Goal: Find specific page/section: Find specific page/section

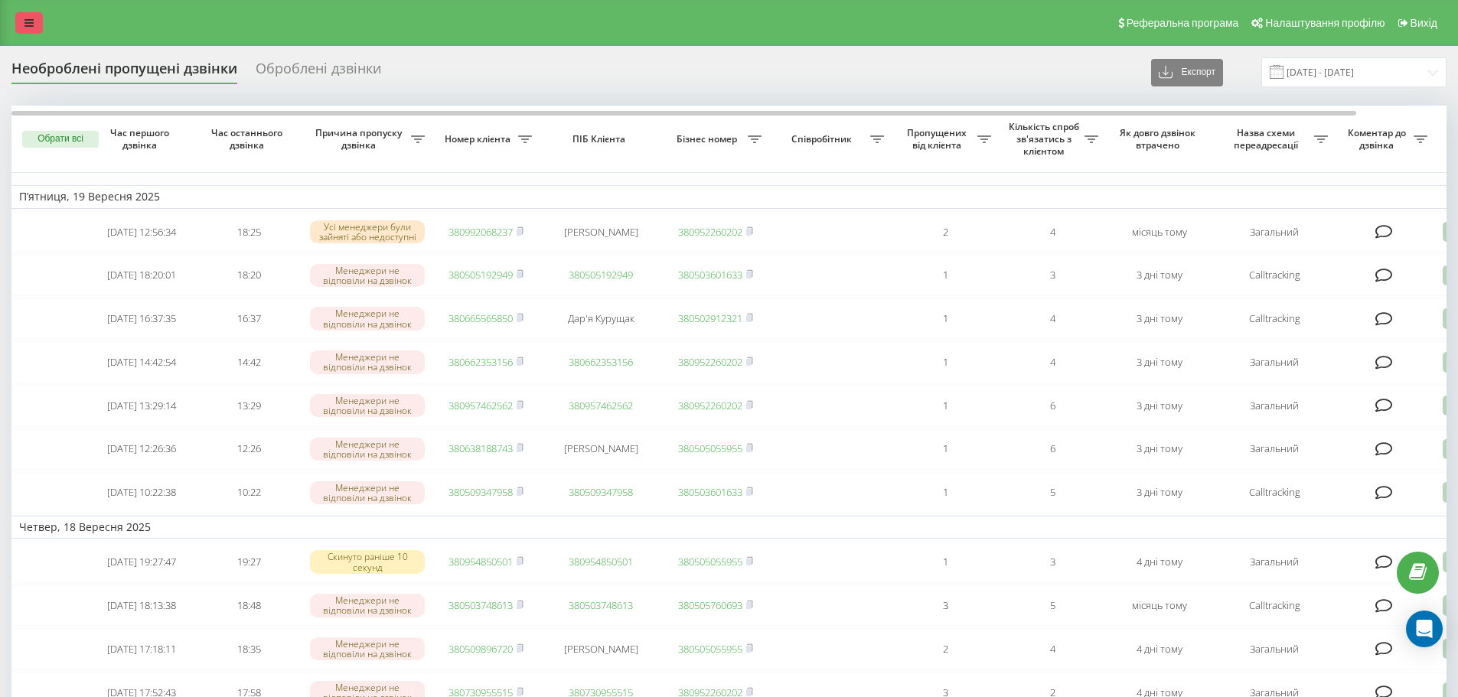
click at [30, 26] on icon at bounding box center [28, 23] width 9 height 11
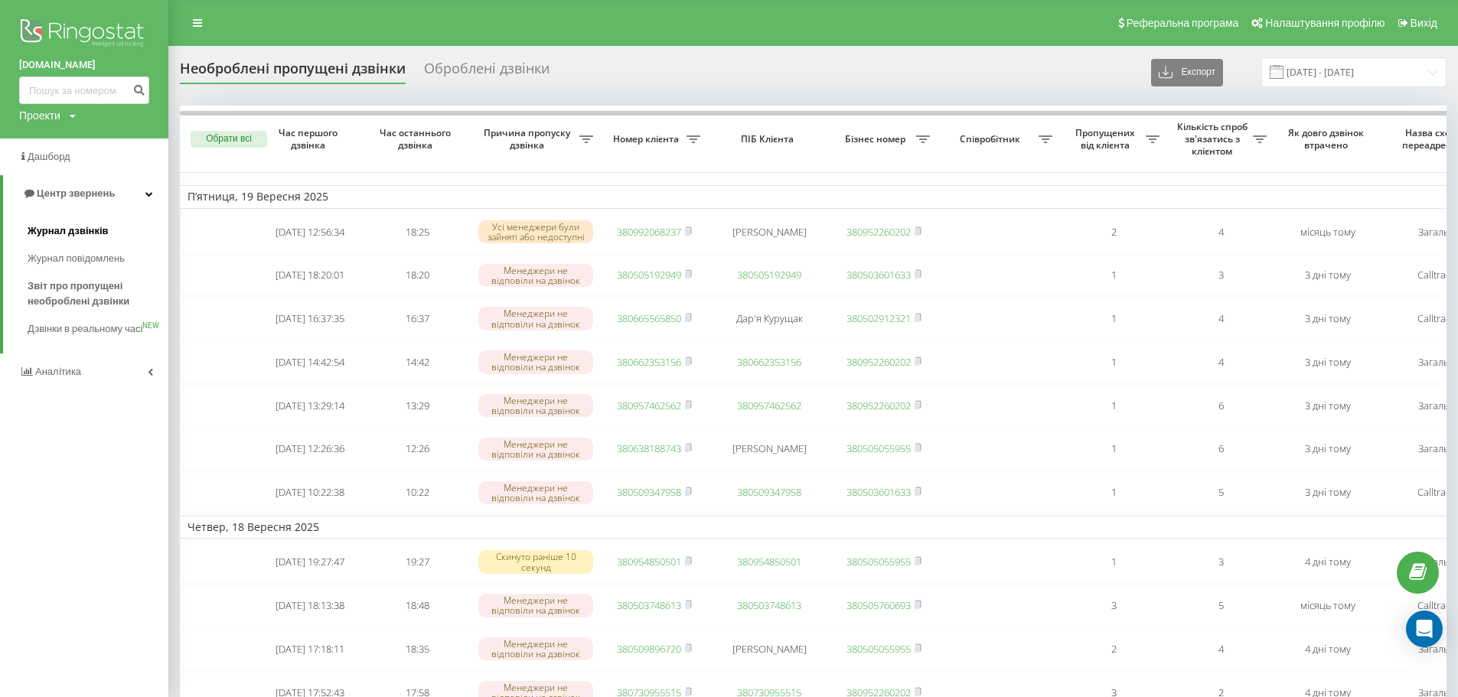
click at [70, 223] on link "Журнал дзвінків" at bounding box center [98, 231] width 141 height 28
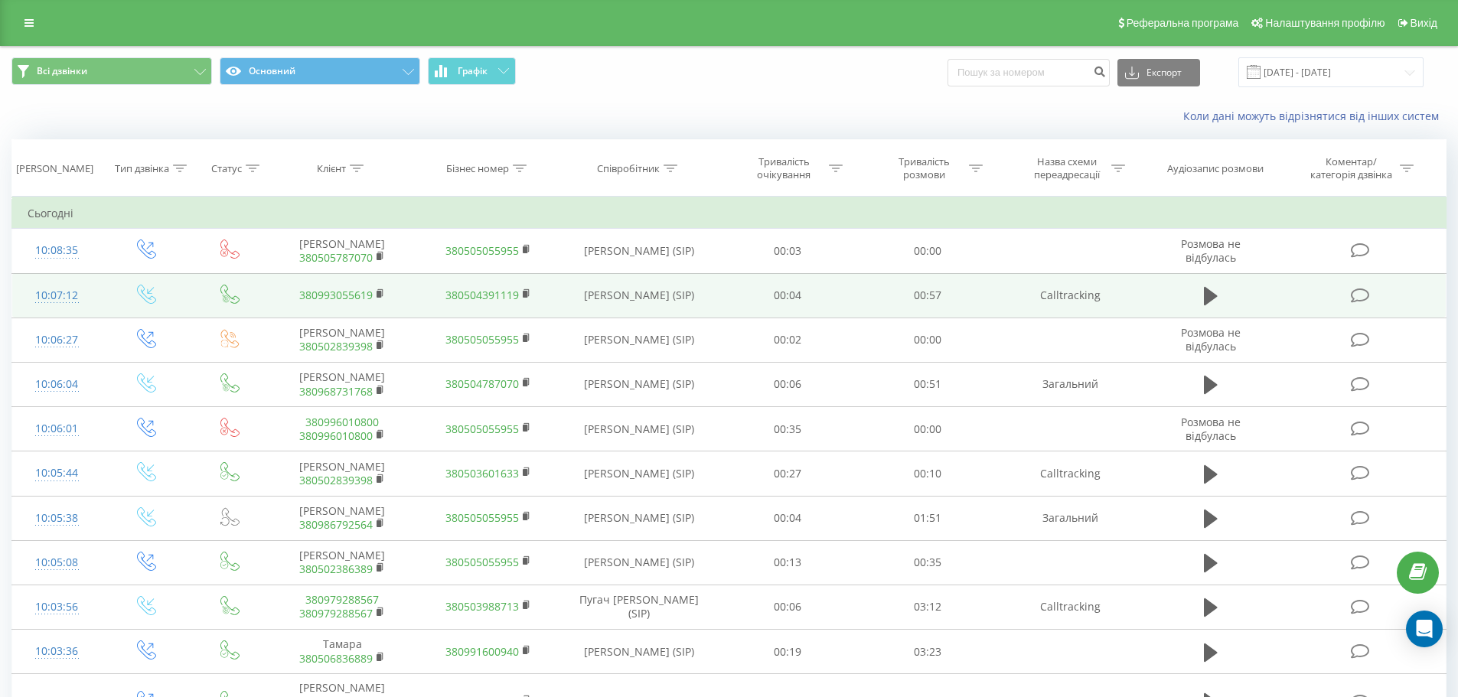
click at [354, 296] on link "380993055619" at bounding box center [335, 295] width 73 height 15
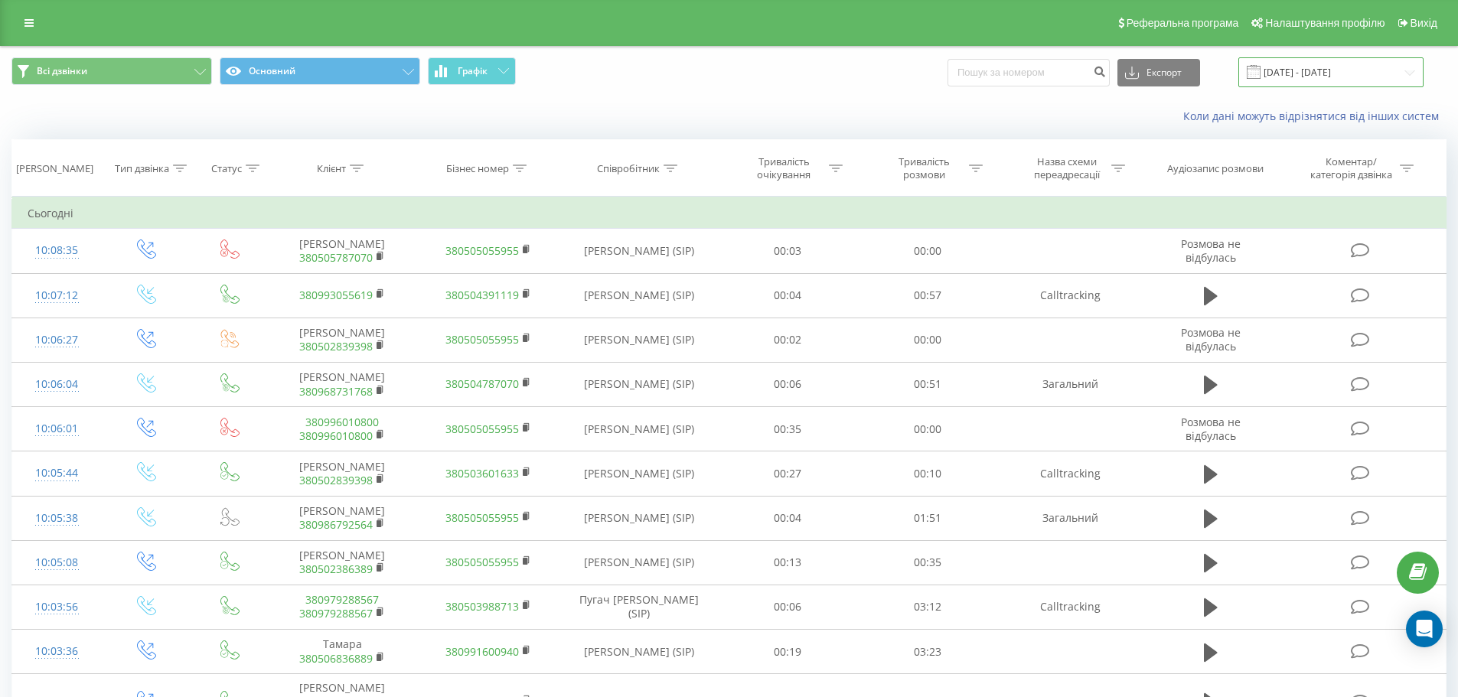
click at [1338, 77] on input "[DATE] - [DATE]" at bounding box center [1330, 72] width 185 height 30
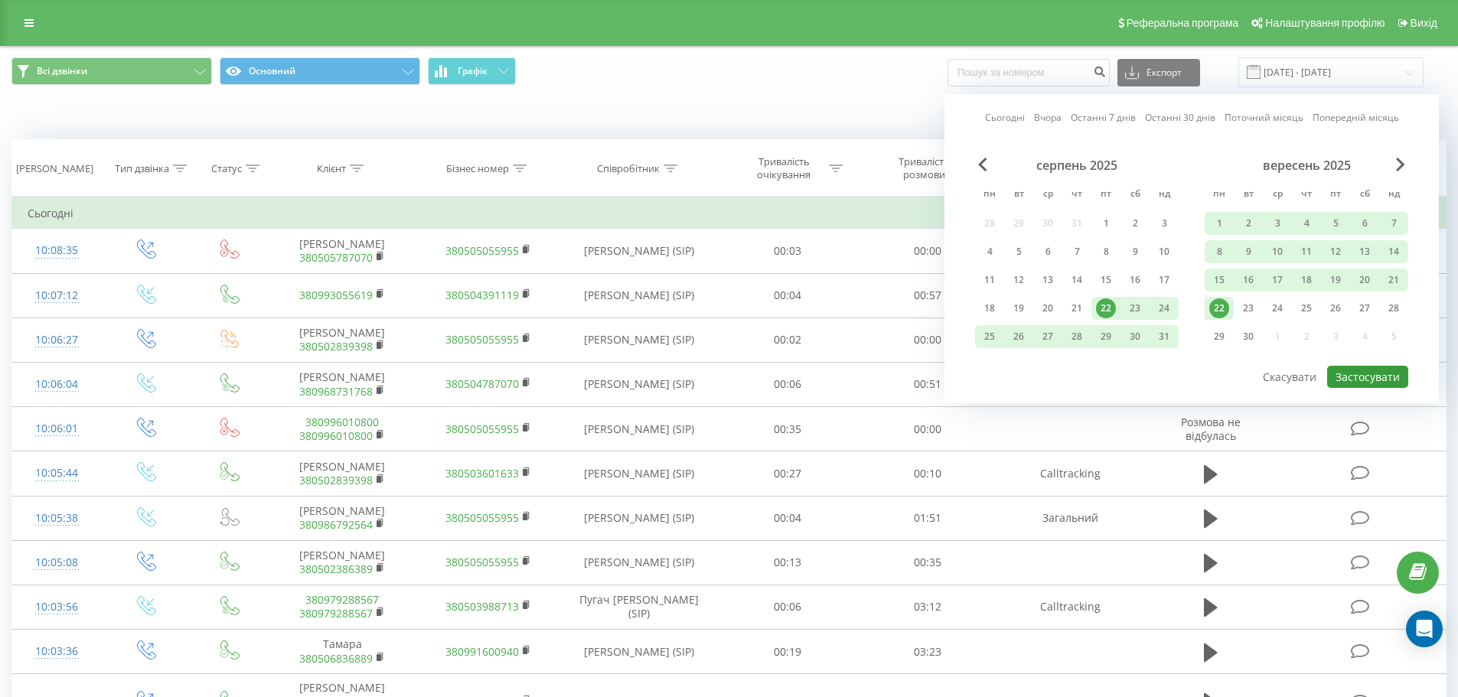
click at [1343, 368] on button "Застосувати" at bounding box center [1367, 377] width 81 height 22
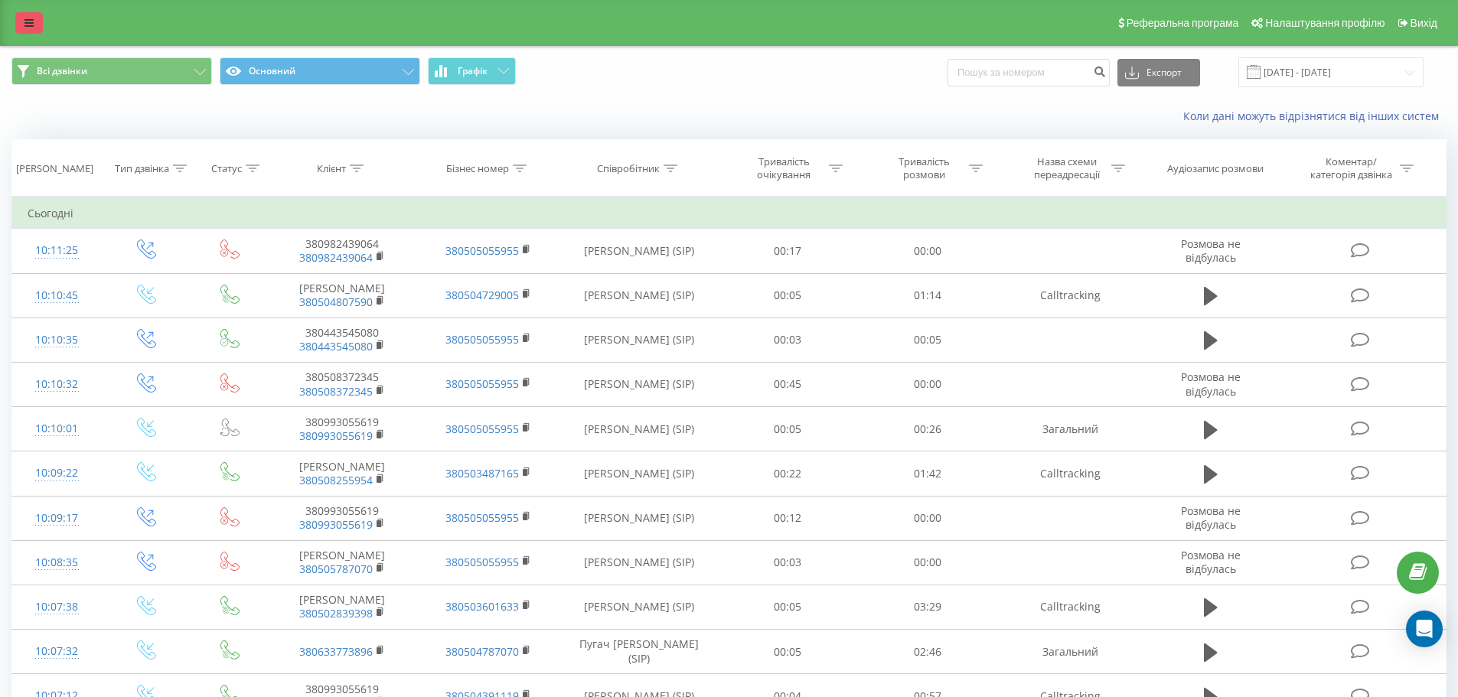
click at [18, 23] on link at bounding box center [29, 22] width 28 height 21
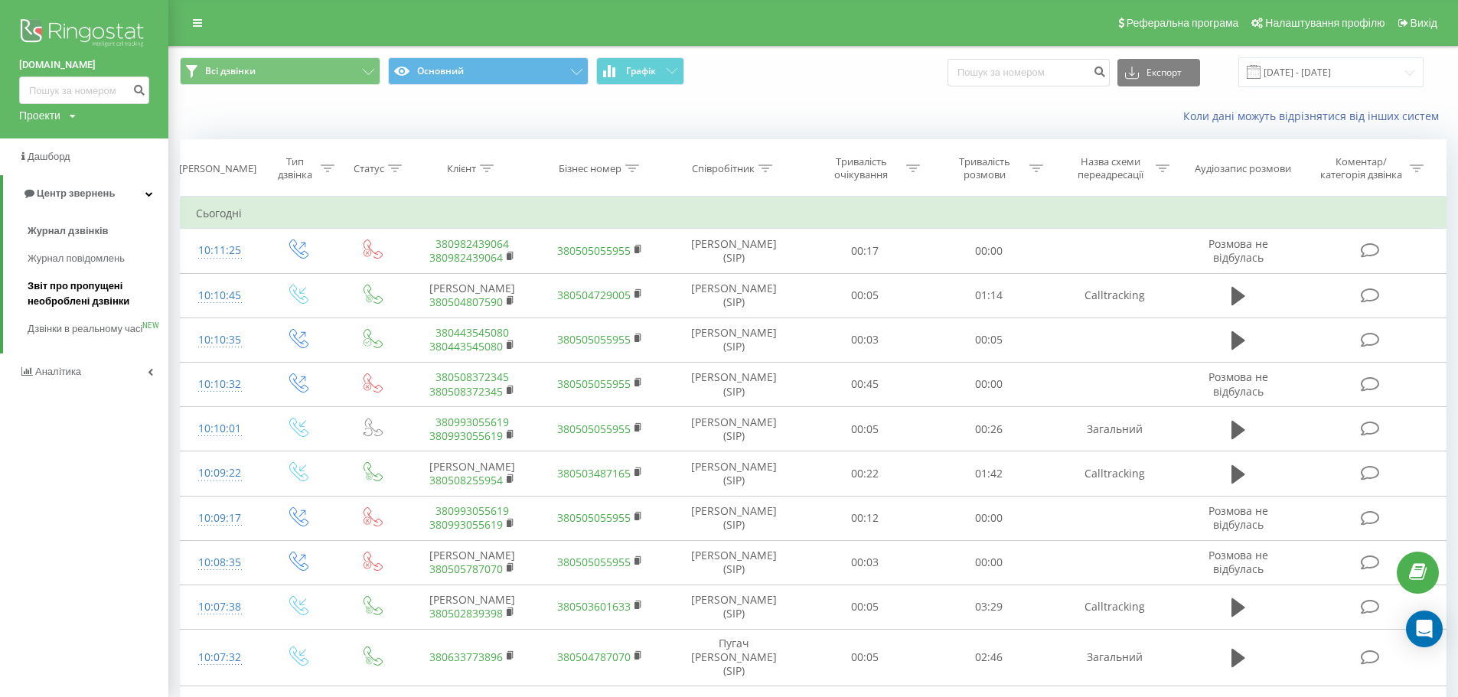
click at [70, 285] on span "Звіт про пропущені необроблені дзвінки" at bounding box center [94, 294] width 133 height 31
